Goal: Navigation & Orientation: Understand site structure

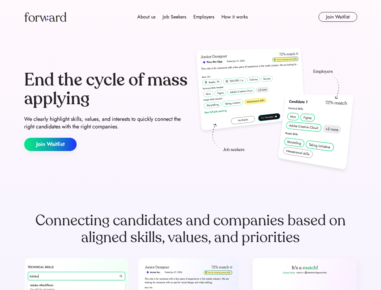
click at [190, 145] on div "End the cycle of mass applying We clearly highlight skills, values, and interes…" at bounding box center [190, 111] width 333 height 130
click at [191, 17] on div "About us Job Seekers Employers How it works" at bounding box center [193, 16] width 238 height 7
click at [45, 17] on img at bounding box center [45, 17] width 42 height 10
click at [192, 17] on div "About us Job Seekers Employers How it works" at bounding box center [193, 16] width 238 height 7
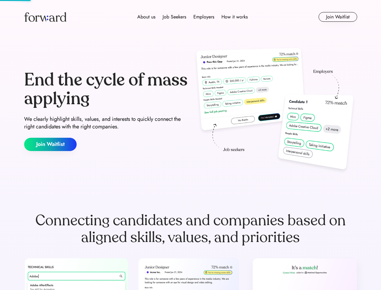
click at [146, 17] on div "About us" at bounding box center [146, 16] width 18 height 7
click at [174, 17] on div "Job Seekers" at bounding box center [175, 16] width 24 height 7
click at [204, 17] on div "Employers" at bounding box center [203, 16] width 21 height 7
click at [234, 17] on div "How it works" at bounding box center [234, 16] width 26 height 7
click at [338, 17] on button "Join Waitlist" at bounding box center [338, 17] width 39 height 10
